Goal: Navigation & Orientation: Find specific page/section

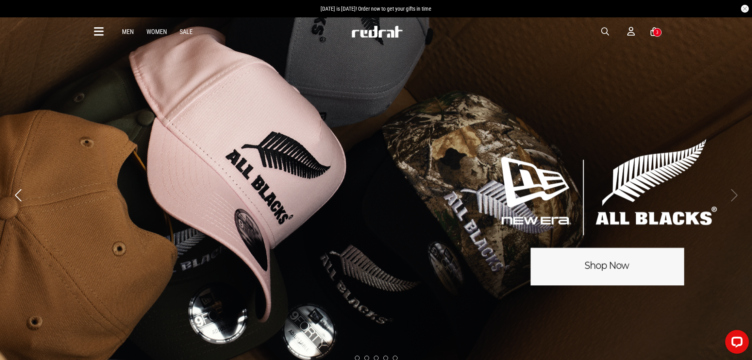
click at [99, 31] on icon at bounding box center [99, 31] width 10 height 13
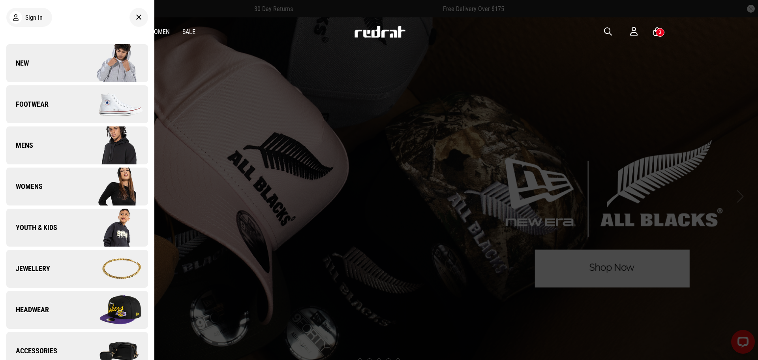
click at [70, 61] on link "New" at bounding box center [77, 63] width 142 height 38
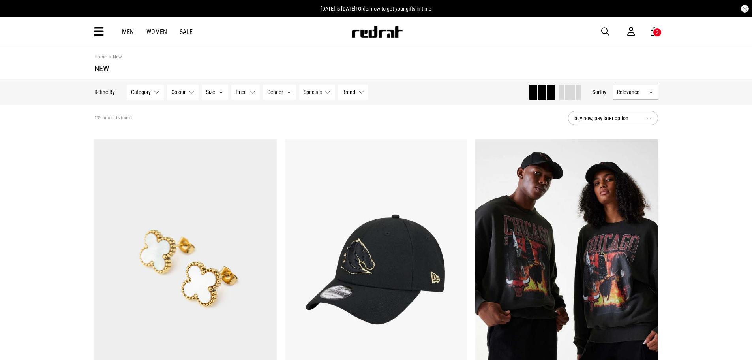
click at [567, 88] on span at bounding box center [567, 92] width 5 height 15
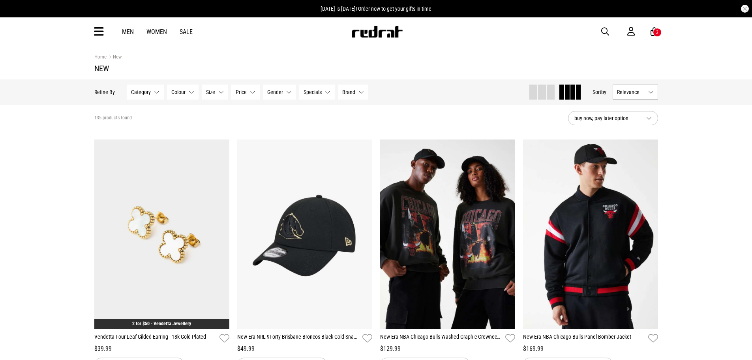
click at [628, 94] on span "Relevance" at bounding box center [631, 92] width 28 height 6
click at [630, 106] on li "Newest" at bounding box center [635, 107] width 45 height 14
